Goal: Transaction & Acquisition: Purchase product/service

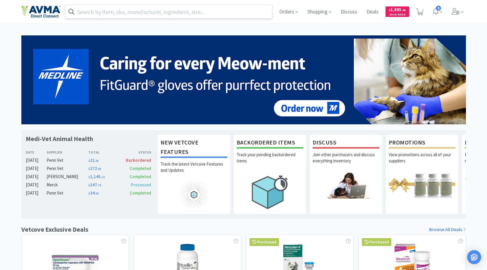
click at [165, 10] on input "text" at bounding box center [168, 11] width 207 height 13
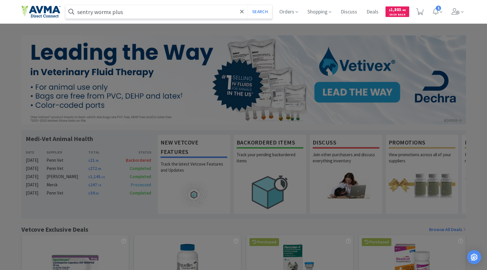
type input "sentry wormx plus"
click at [248, 5] on button "Search" at bounding box center [260, 11] width 24 height 13
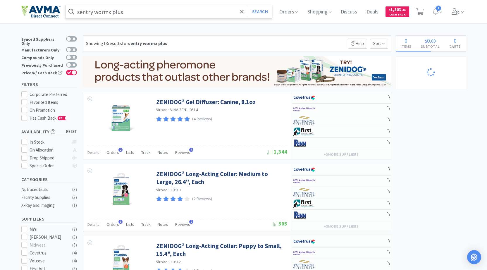
select select "6"
select select "8"
select select "3"
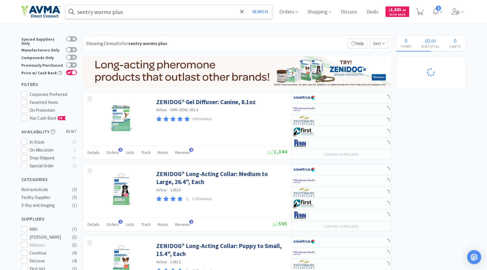
select select "1"
select select "3"
select select "10"
select select "3"
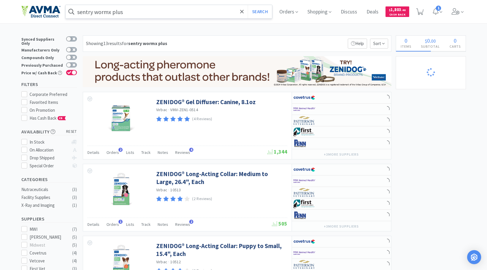
select select "1"
select select "2"
select select "1"
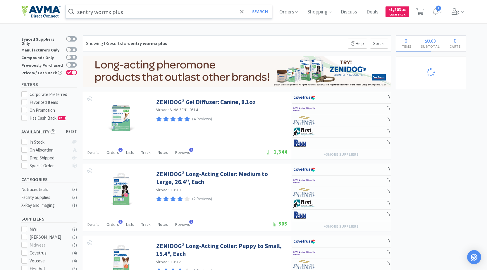
select select "1"
select select "3"
select select "2"
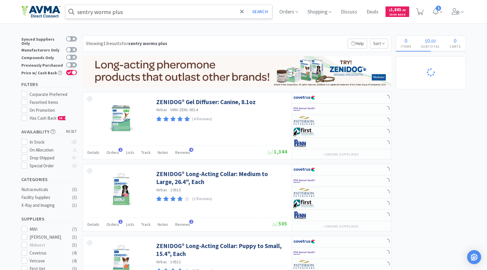
select select "1"
select select "8"
select select "6"
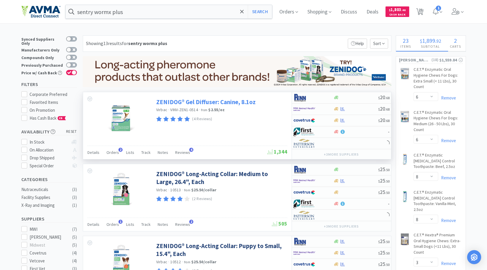
select select "6"
select select "1"
select select "2"
select select "1"
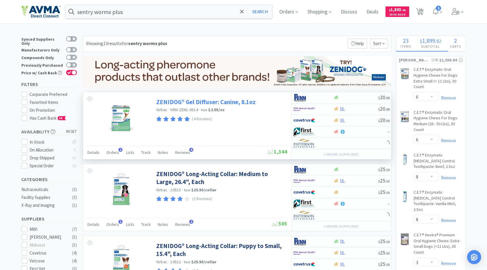
select select "1"
select select "2"
select select "1"
select select "2"
select select "1"
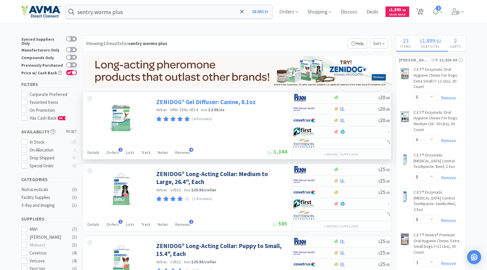
select select "3"
select select "2"
